Goal: Task Accomplishment & Management: Manage account settings

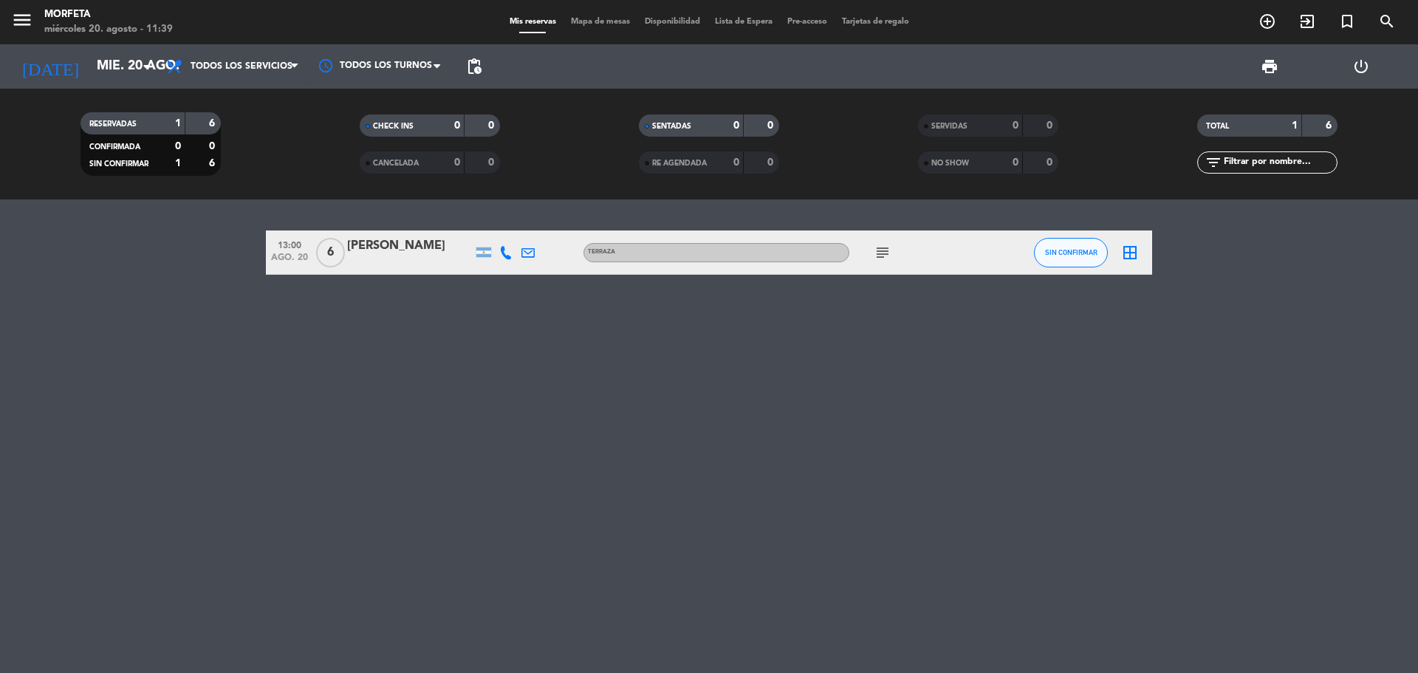
click at [880, 251] on icon "subject" at bounding box center [883, 253] width 18 height 18
click at [1080, 252] on span "SIN CONFIRMAR" at bounding box center [1071, 252] width 52 height 8
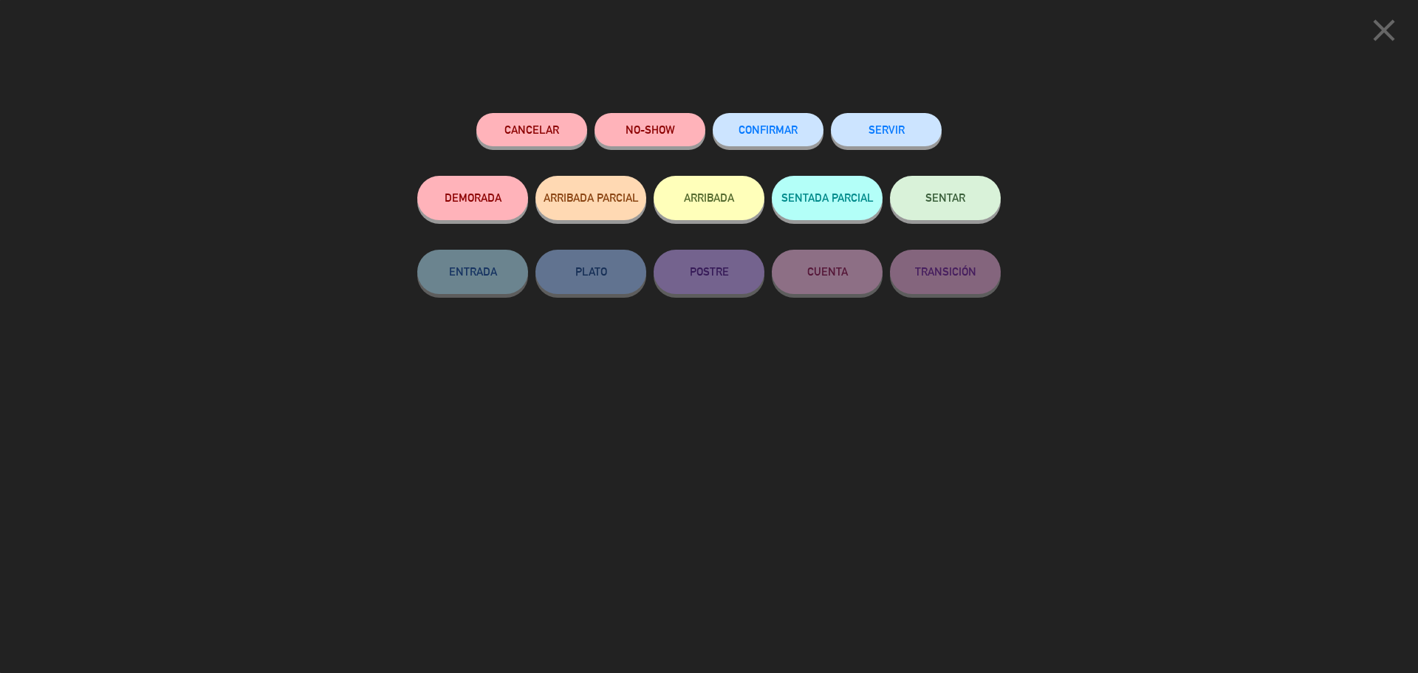
click at [785, 128] on span "CONFIRMAR" at bounding box center [767, 129] width 59 height 13
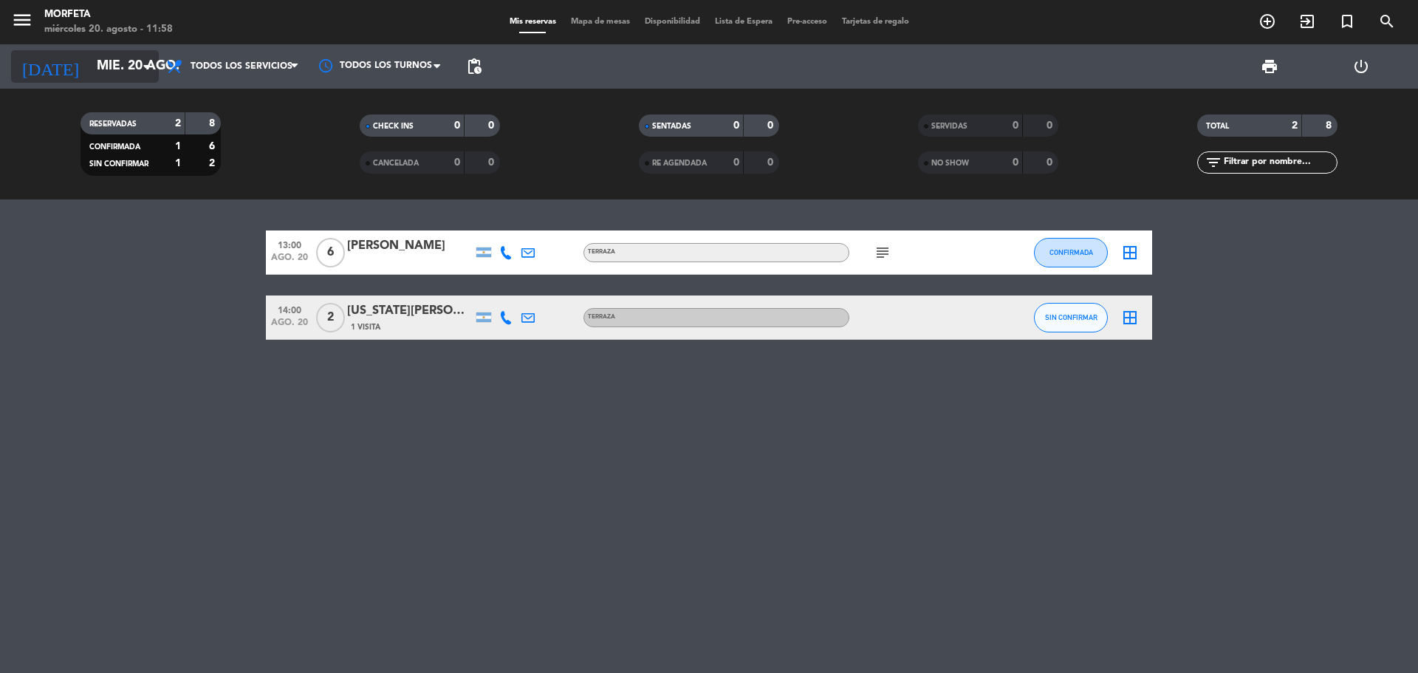
click at [121, 70] on input "mié. 20 ago." at bounding box center [174, 67] width 171 height 30
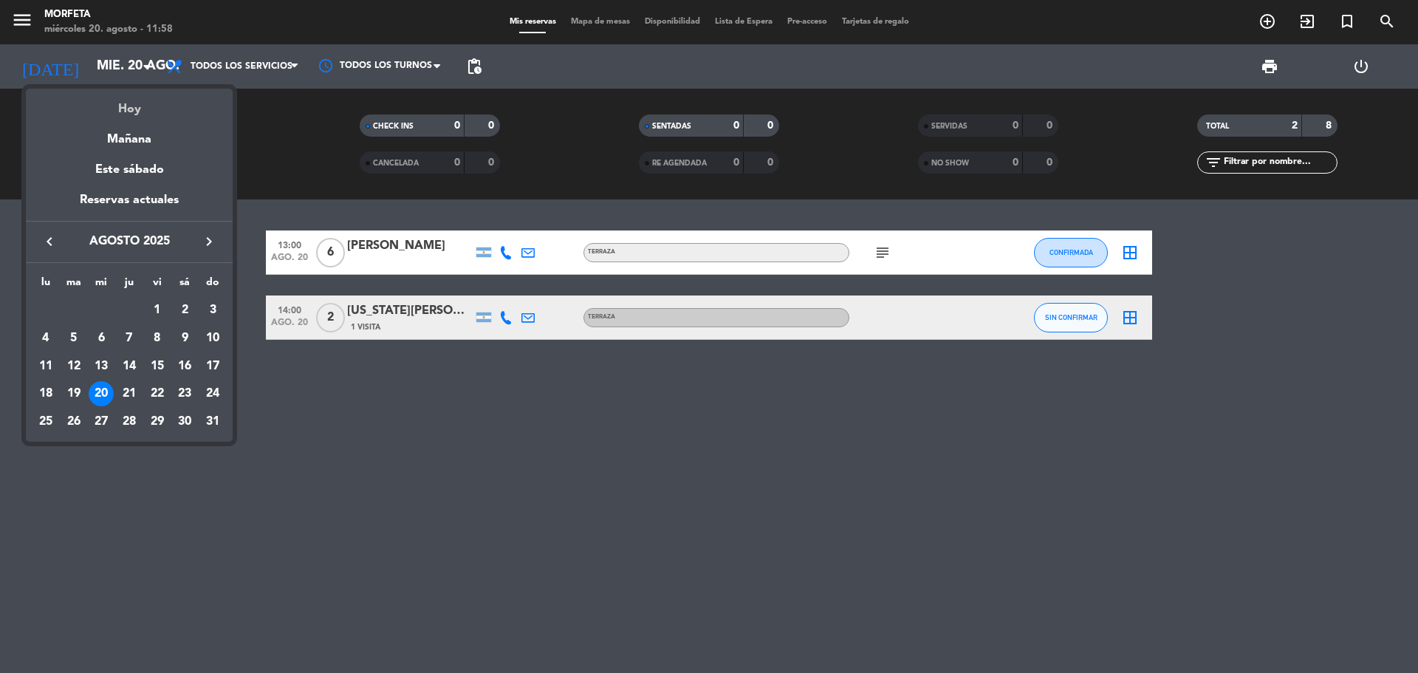
click at [142, 109] on div "Hoy" at bounding box center [129, 104] width 207 height 30
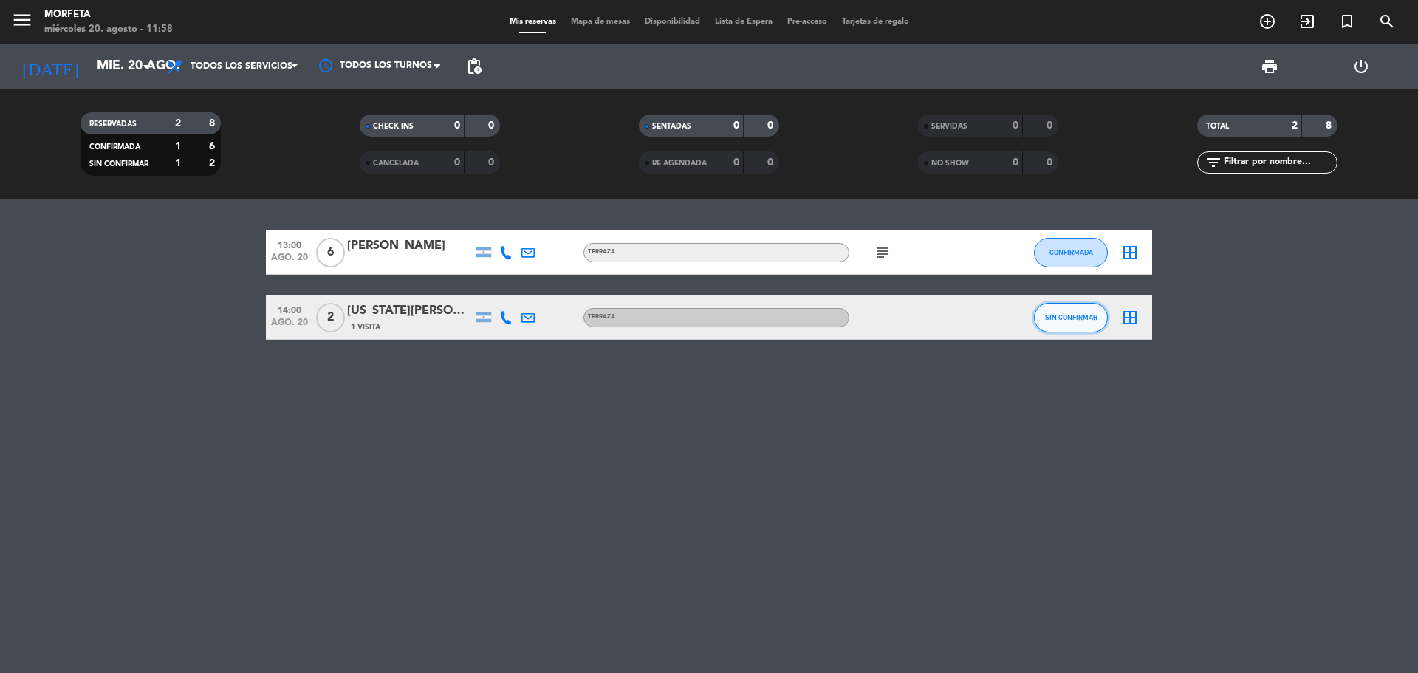
click at [1066, 318] on span "SIN CONFIRMAR" at bounding box center [1071, 317] width 52 height 8
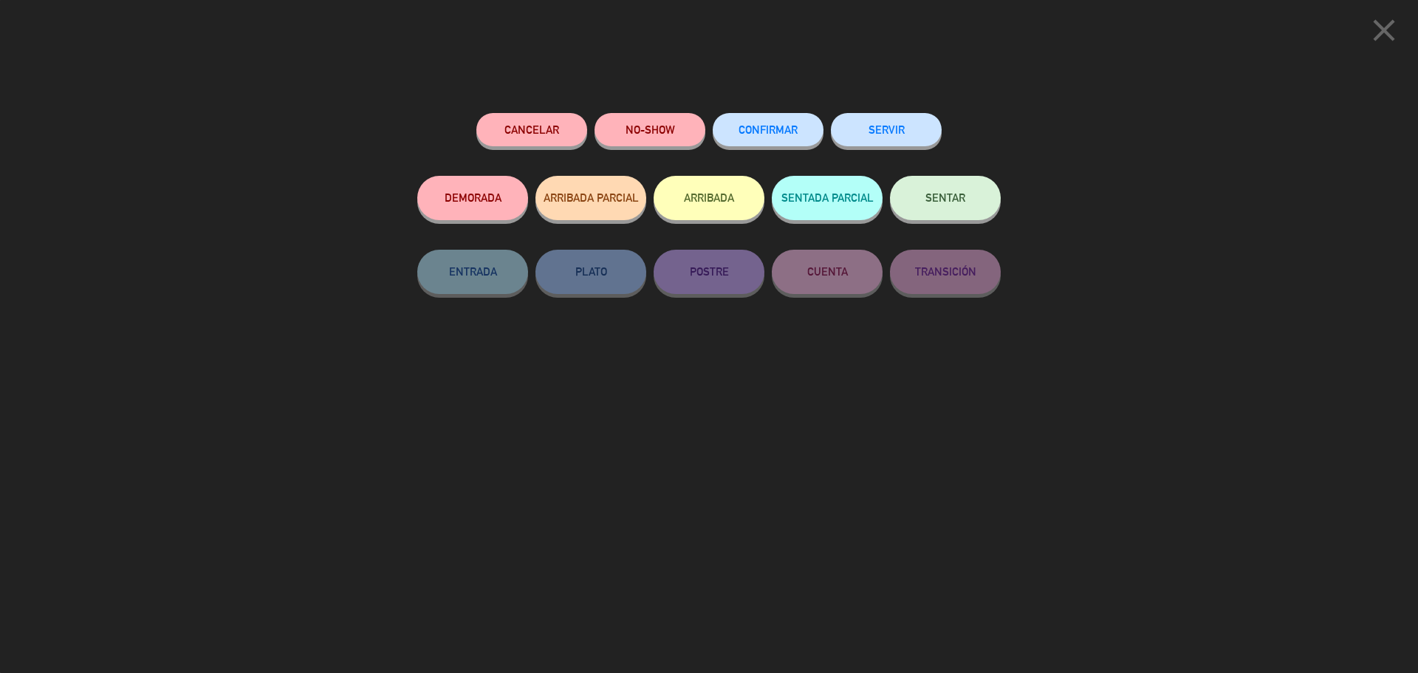
click at [802, 131] on button "CONFIRMAR" at bounding box center [768, 129] width 111 height 33
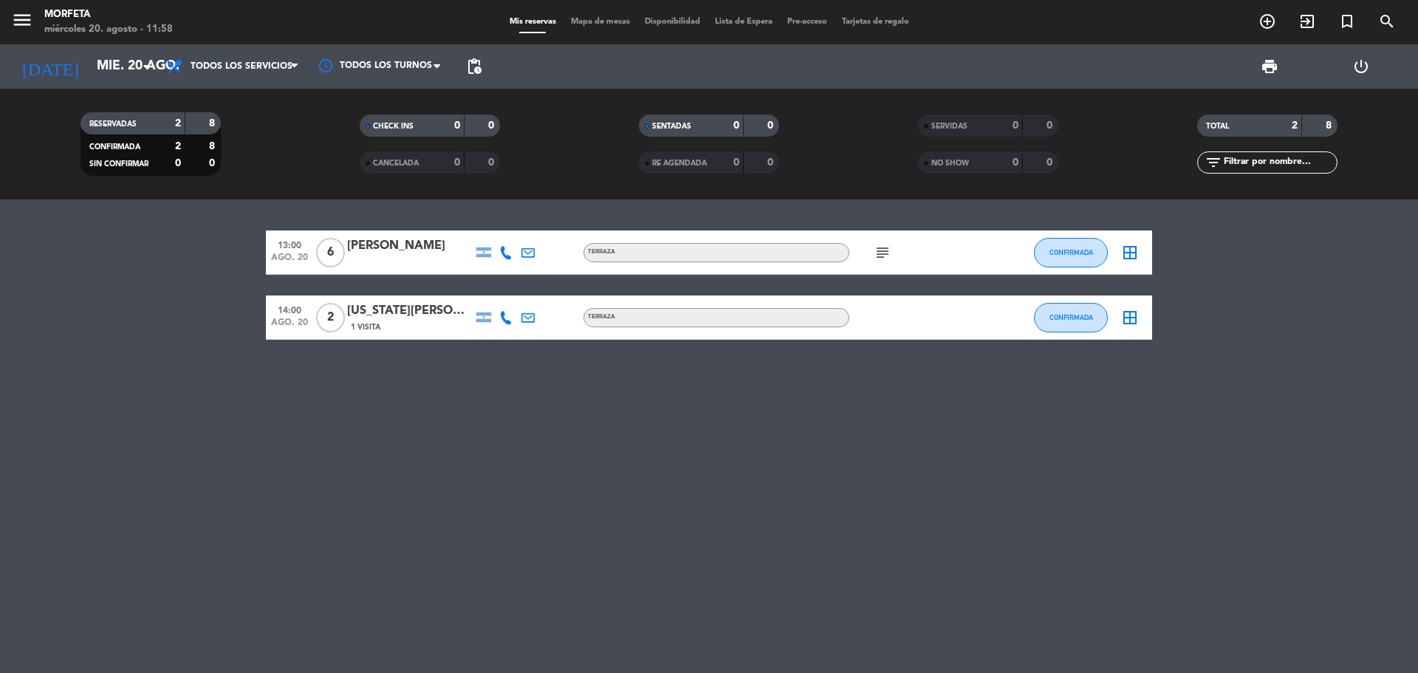
click at [882, 252] on icon "subject" at bounding box center [883, 253] width 18 height 18
click at [883, 252] on icon "subject" at bounding box center [883, 253] width 18 height 18
click at [880, 252] on icon "subject" at bounding box center [883, 253] width 18 height 18
